Goal: Navigation & Orientation: Understand site structure

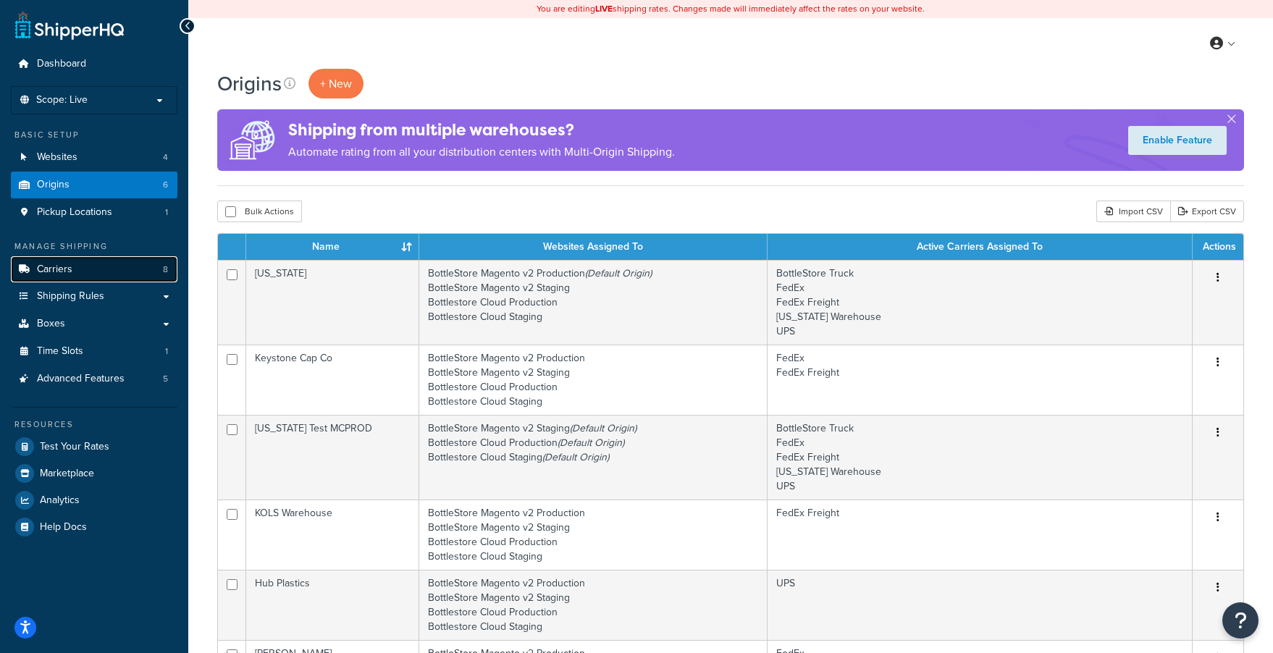
click at [109, 276] on link "Carriers 8" at bounding box center [94, 269] width 167 height 27
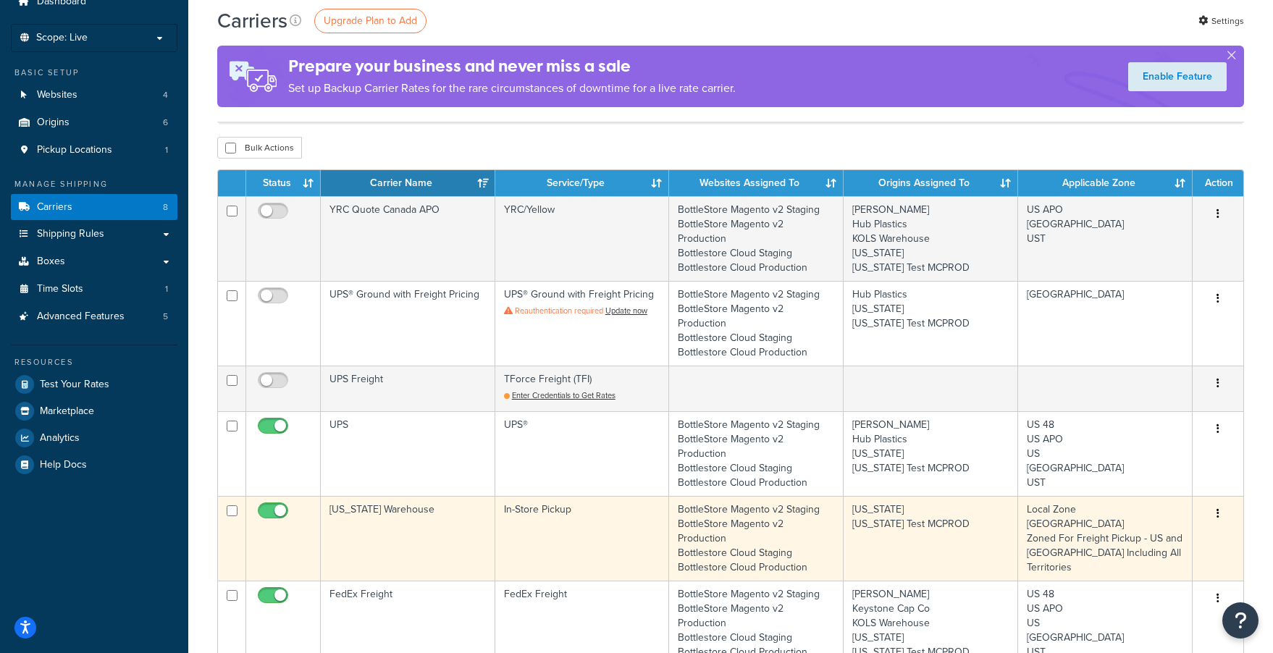
scroll to position [79, 0]
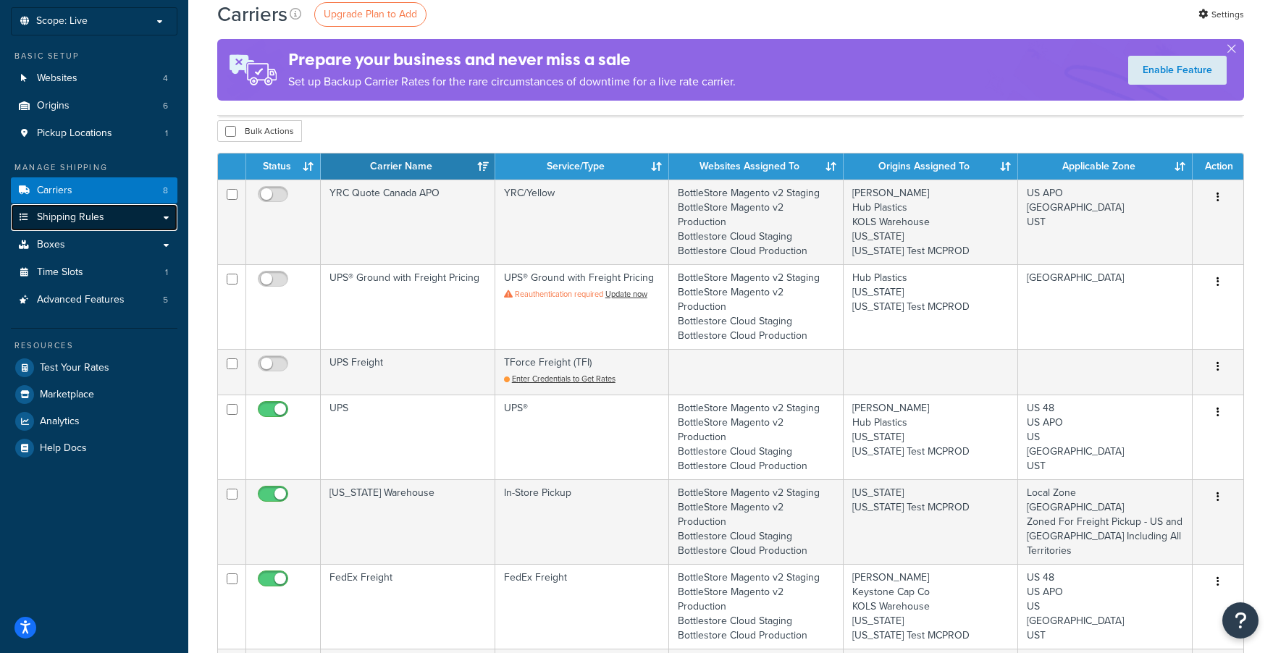
click at [120, 225] on link "Shipping Rules" at bounding box center [94, 217] width 167 height 27
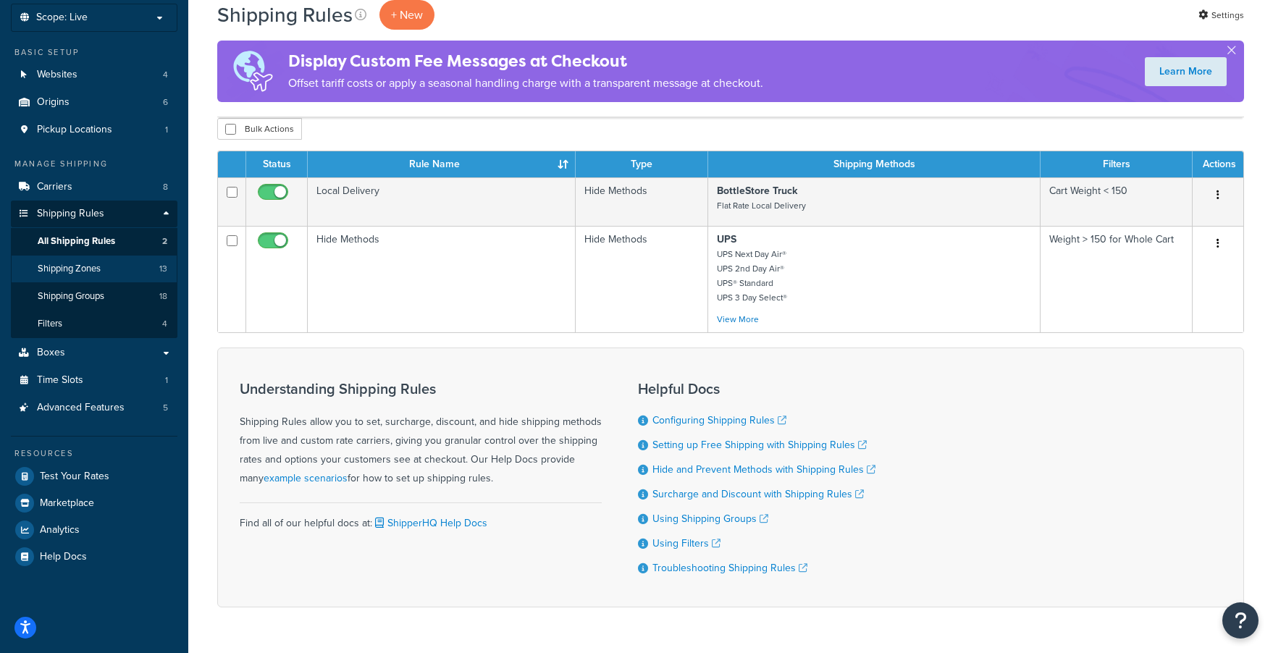
scroll to position [84, 0]
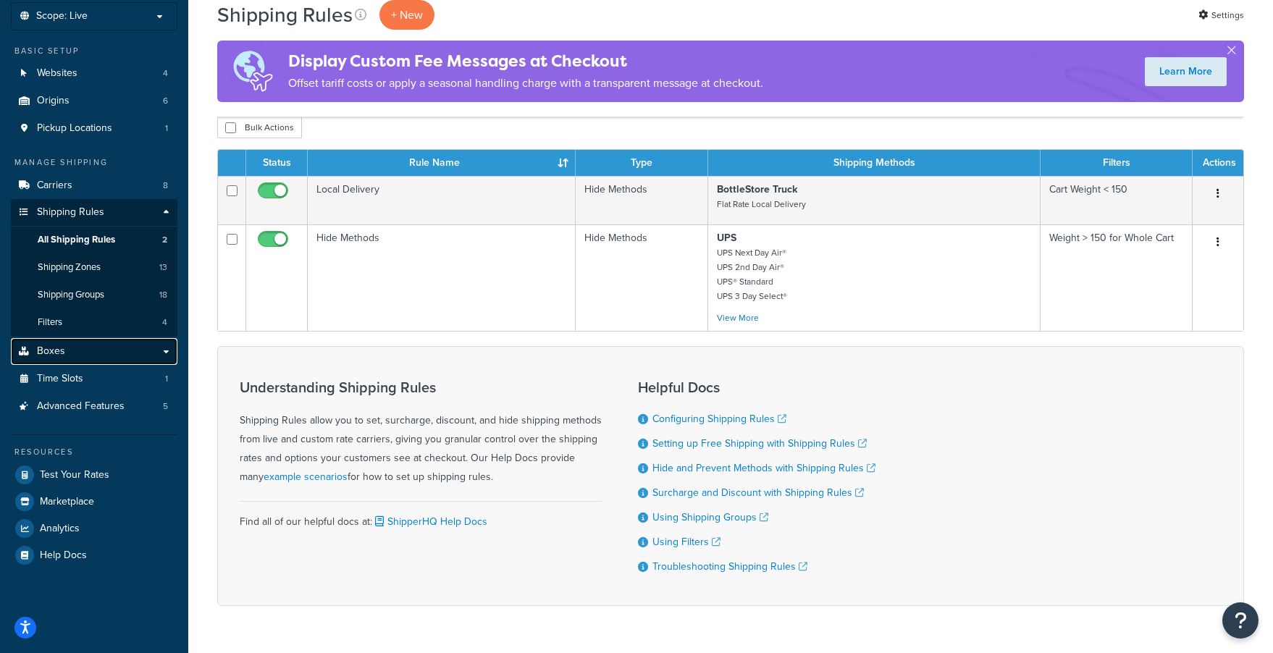
click at [51, 356] on span "Boxes" at bounding box center [51, 351] width 28 height 12
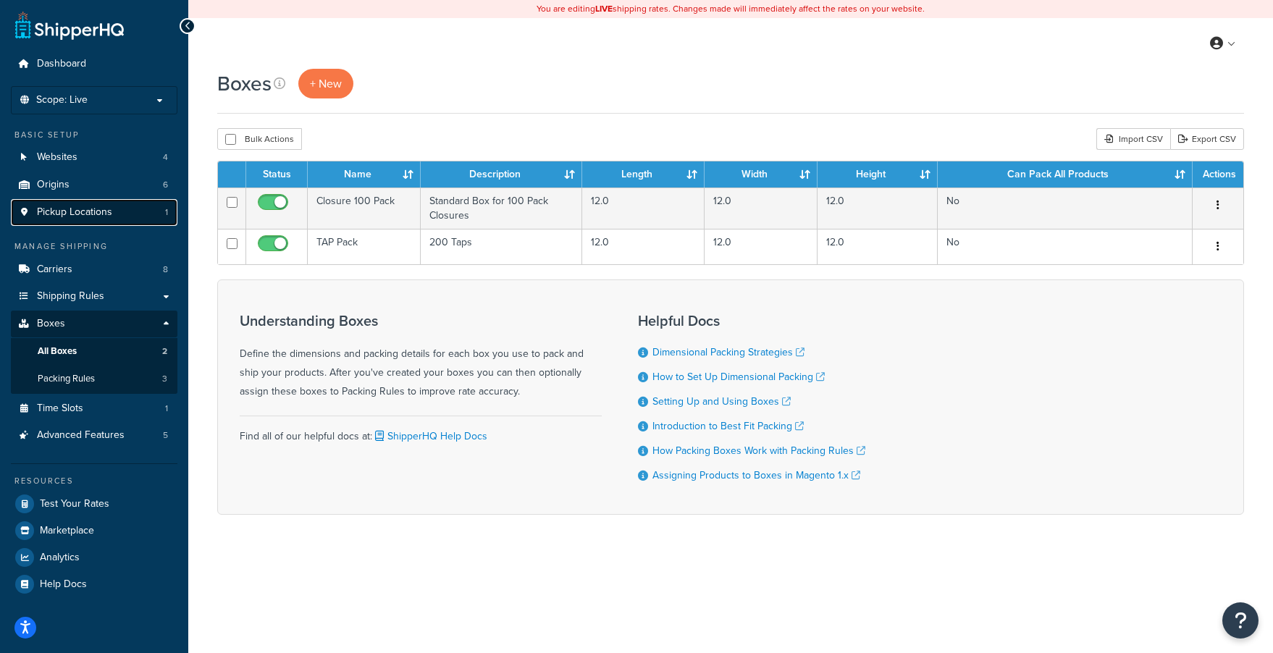
click at [75, 210] on span "Pickup Locations" at bounding box center [74, 212] width 75 height 12
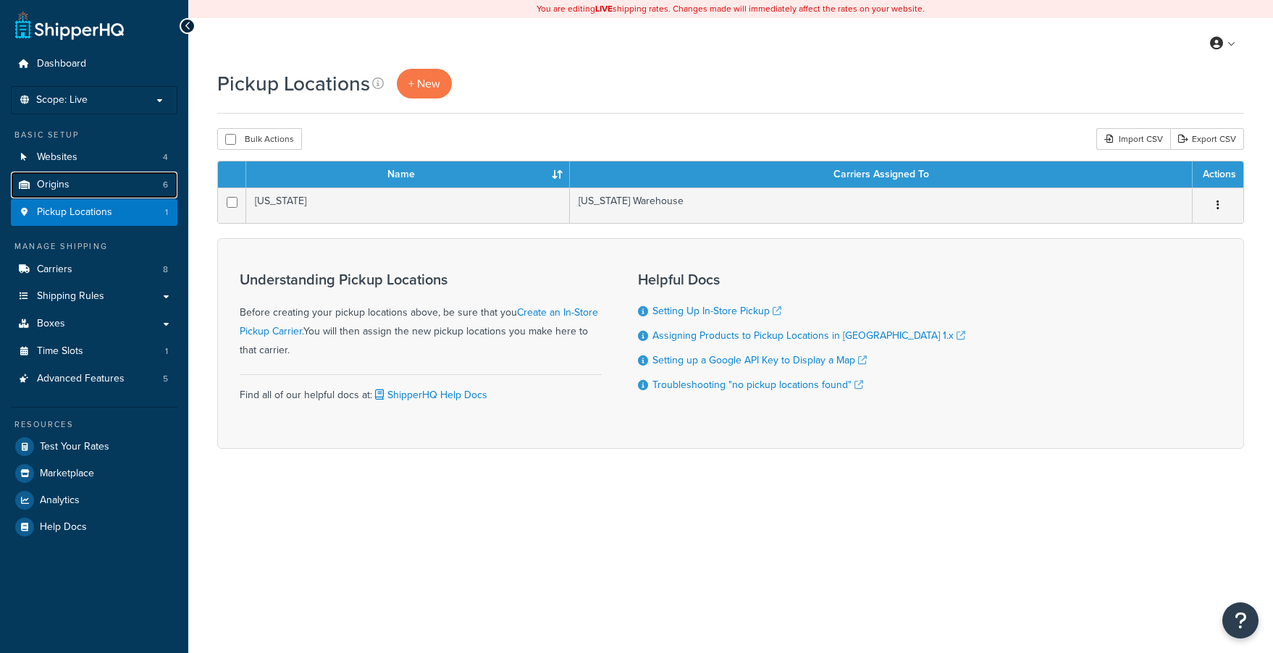
click at [59, 187] on span "Origins" at bounding box center [53, 185] width 33 height 12
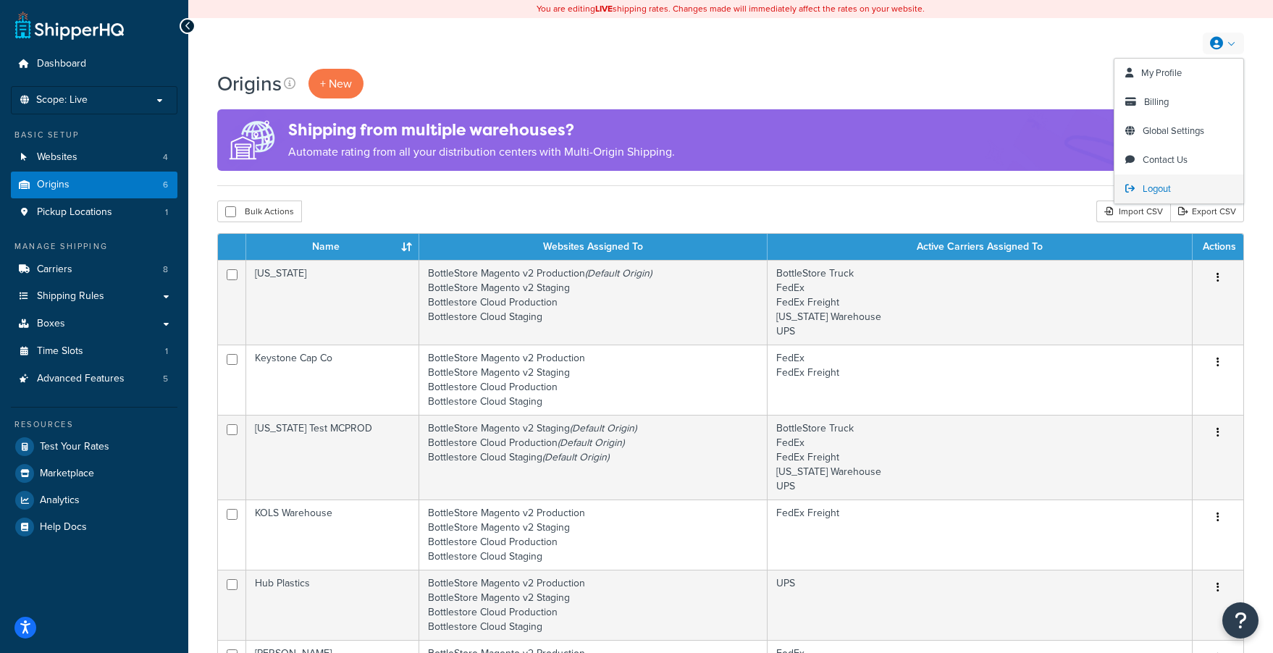
click at [1160, 188] on span "Logout" at bounding box center [1157, 189] width 28 height 14
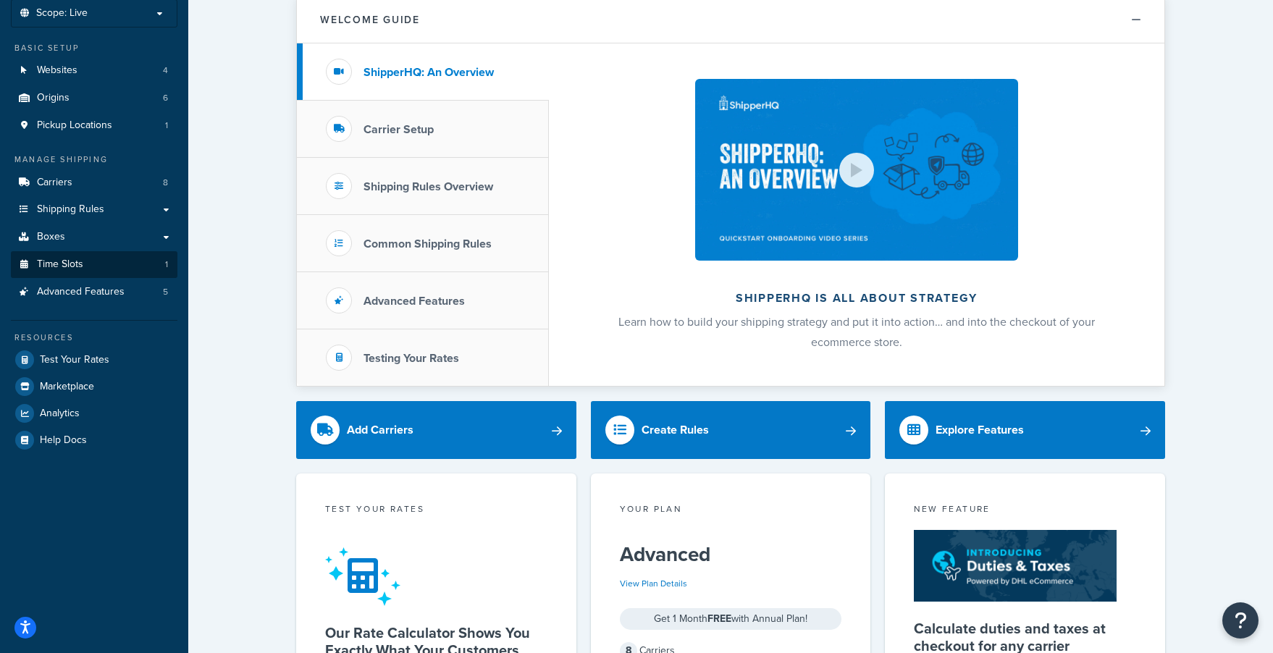
scroll to position [81, 0]
